Goal: Information Seeking & Learning: Learn about a topic

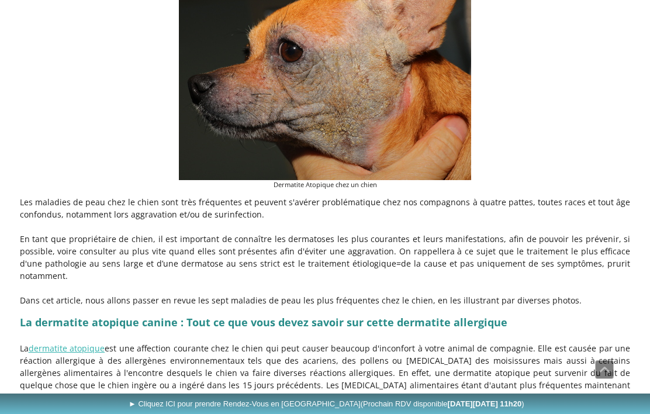
scroll to position [308, 0]
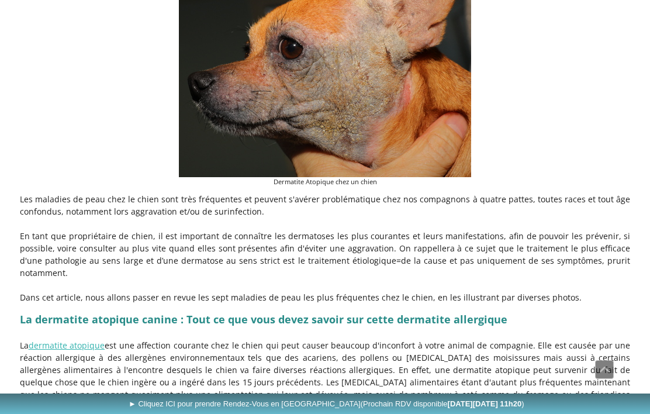
click at [562, 375] on p "La dermatite atopique est une affection courante chez le chien qui peut causer …" at bounding box center [325, 376] width 611 height 74
click at [563, 376] on p "La dermatite atopique est une affection courante chez le chien qui peut causer …" at bounding box center [325, 376] width 611 height 74
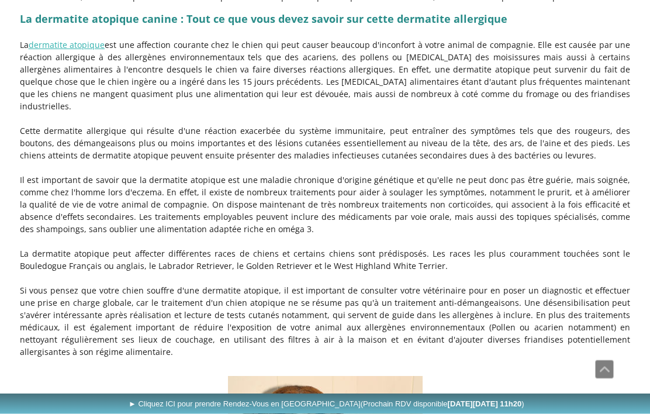
scroll to position [612, 0]
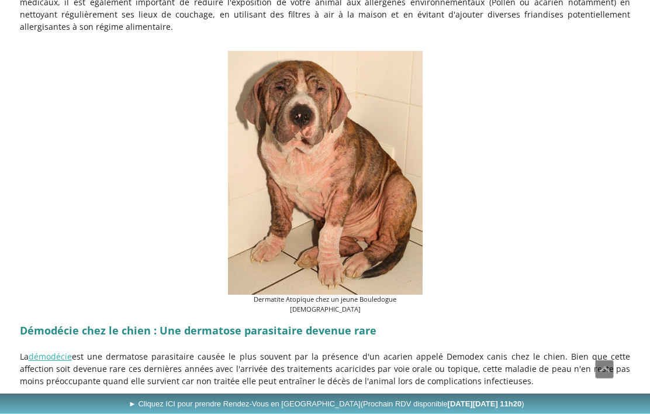
scroll to position [938, 0]
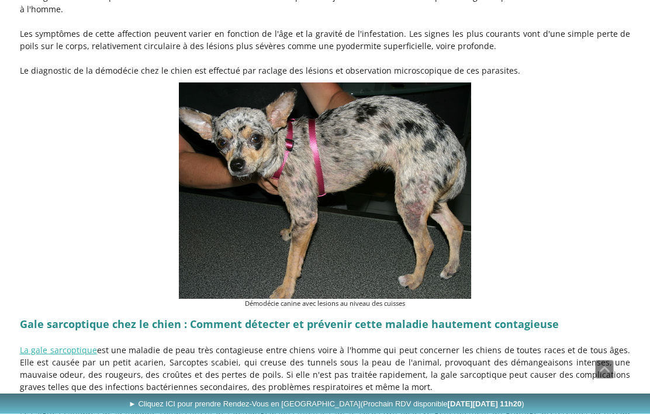
scroll to position [1342, 0]
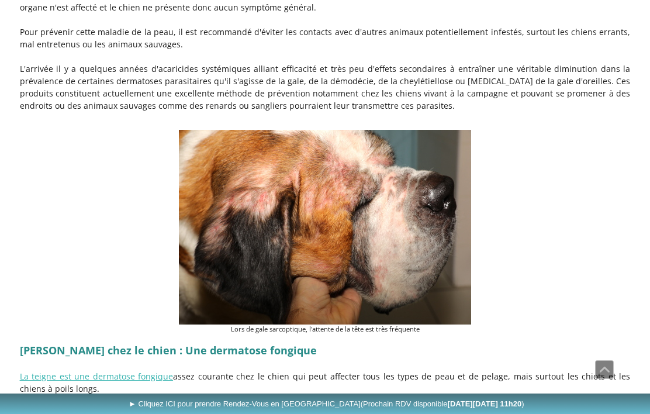
scroll to position [1773, 0]
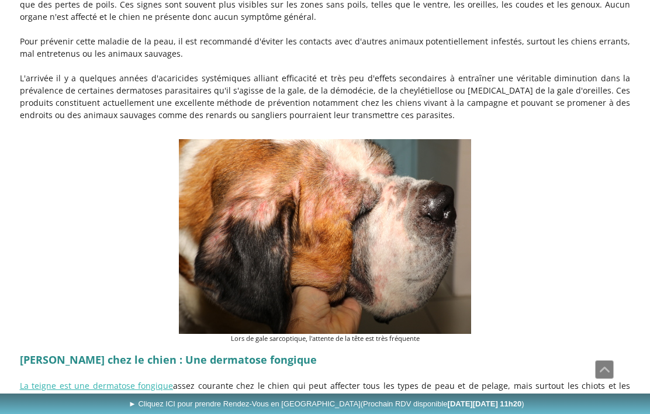
click at [571, 404] on p at bounding box center [325, 410] width 611 height 12
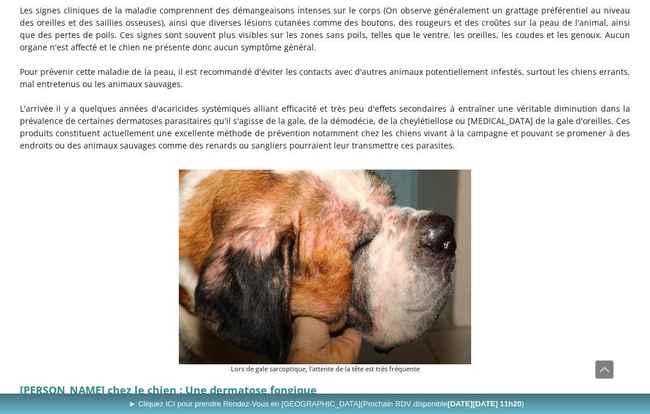
scroll to position [1738, 0]
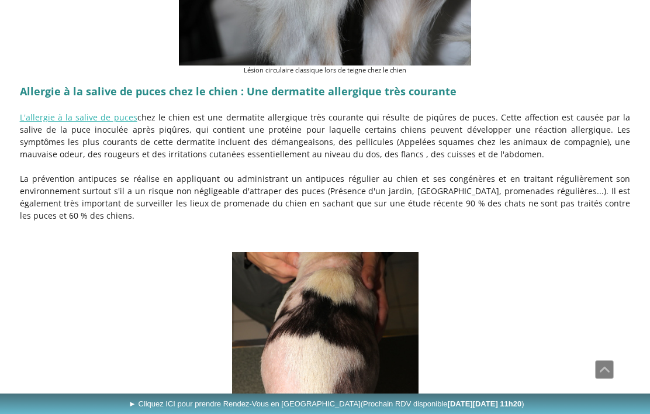
scroll to position [2446, 0]
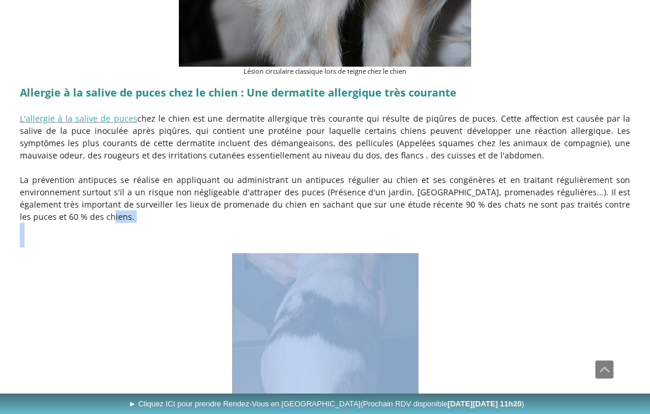
click at [556, 385] on figure "L'allergie à la salive de puces est la principale dermatose du chien" at bounding box center [325, 409] width 611 height 312
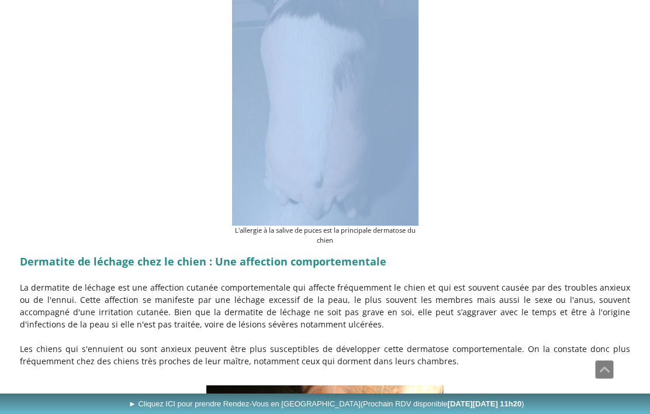
scroll to position [2765, 0]
click at [576, 194] on figure "L'allergie à la salive de puces est la principale dermatose du chien" at bounding box center [325, 90] width 611 height 312
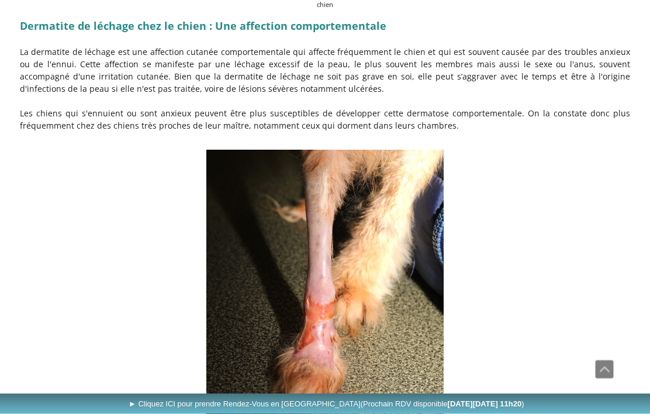
scroll to position [3002, 0]
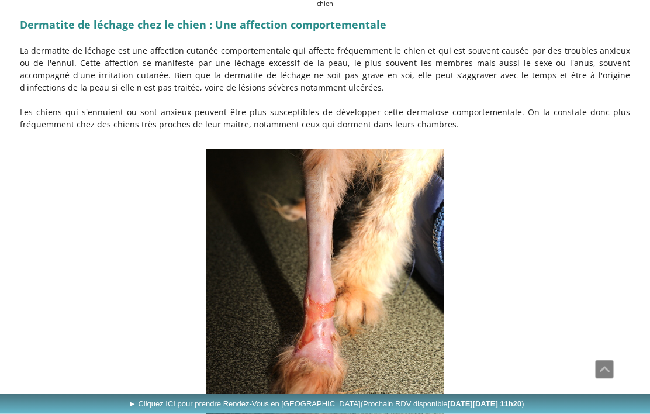
click at [590, 368] on figure "Sévères lésions de dermatite de léchage chez un chien" at bounding box center [325, 300] width 611 height 302
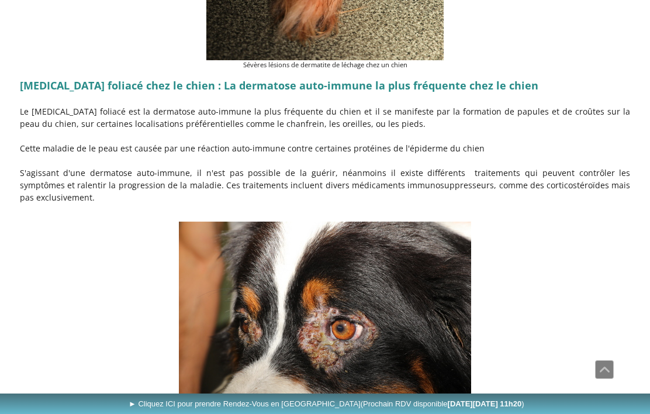
scroll to position [3382, 0]
